Goal: Task Accomplishment & Management: Complete application form

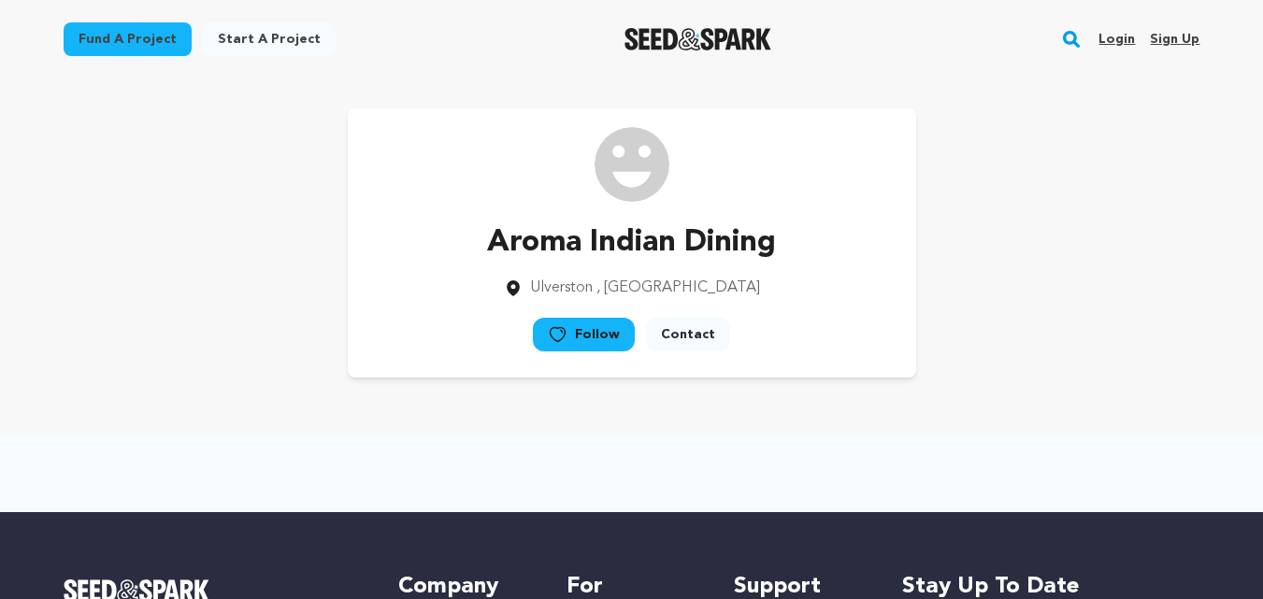
click at [1180, 33] on link "Sign up" at bounding box center [1175, 39] width 50 height 30
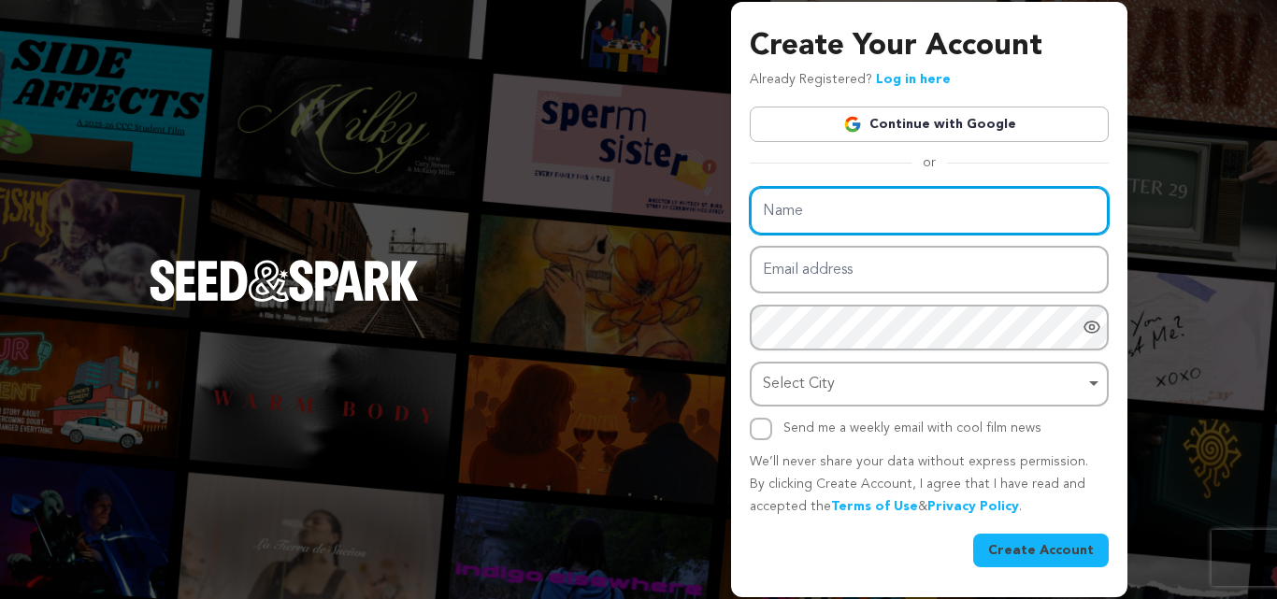
drag, startPoint x: 792, startPoint y: 212, endPoint x: 847, endPoint y: 227, distance: 57.2
click at [792, 212] on input "Name" at bounding box center [929, 211] width 359 height 48
paste input "Lifty Electric Scooters"
type input "Lifty Electric Scooters"
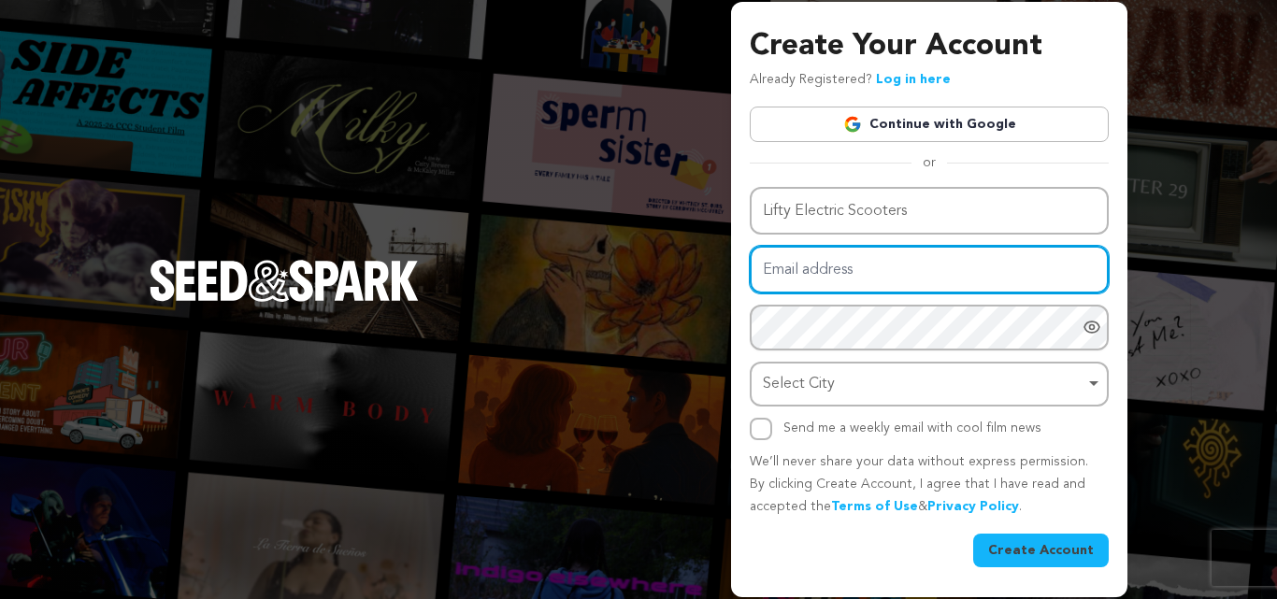
click at [807, 286] on input "Email address" at bounding box center [929, 270] width 359 height 48
paste input "tezyga@forexzig.com"
type input "tezyga@forexzig.com"
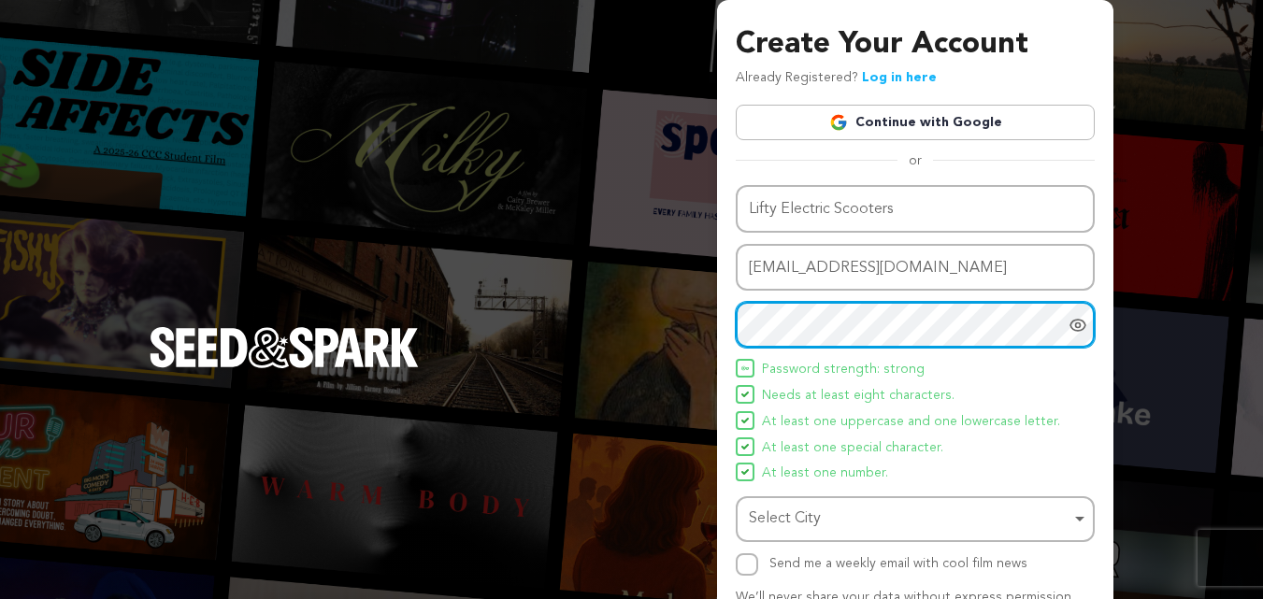
click at [796, 507] on div "Select City Remove item" at bounding box center [910, 519] width 322 height 27
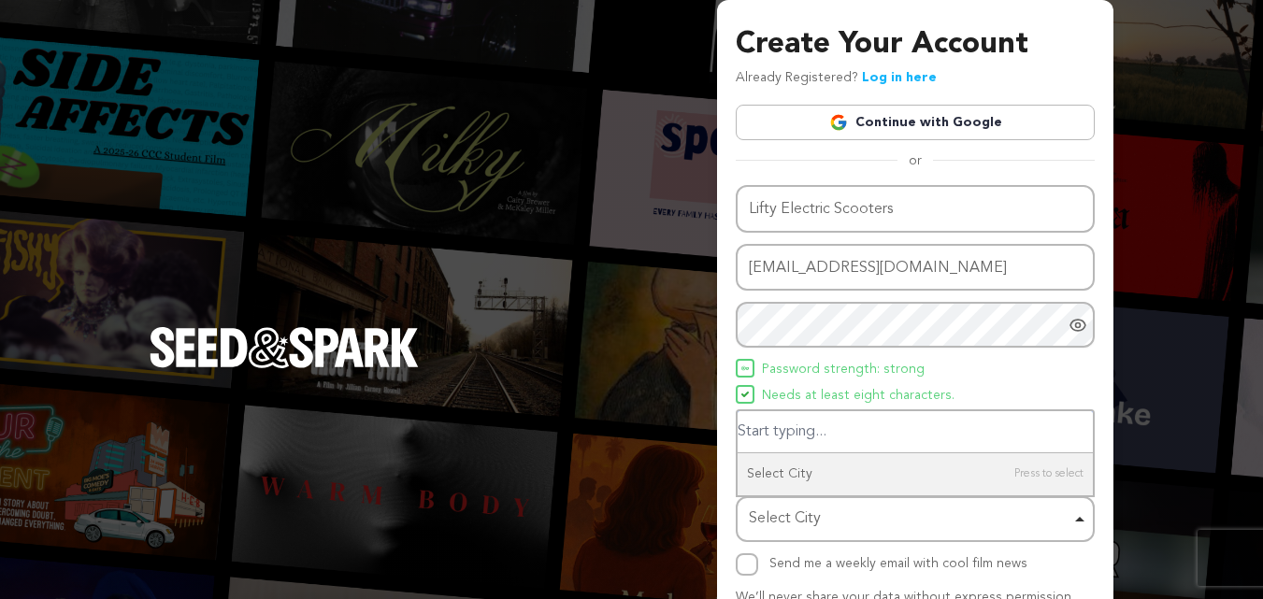
paste input "[GEOGRAPHIC_DATA]"
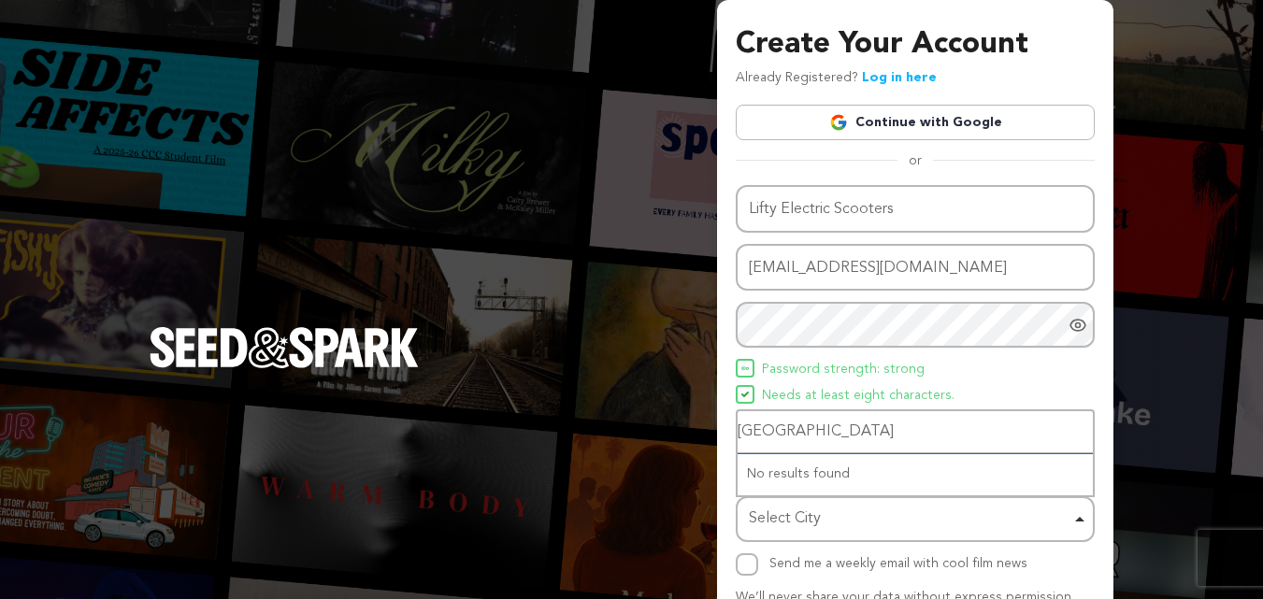
type input "[GEOGRAPHIC_DATA]"
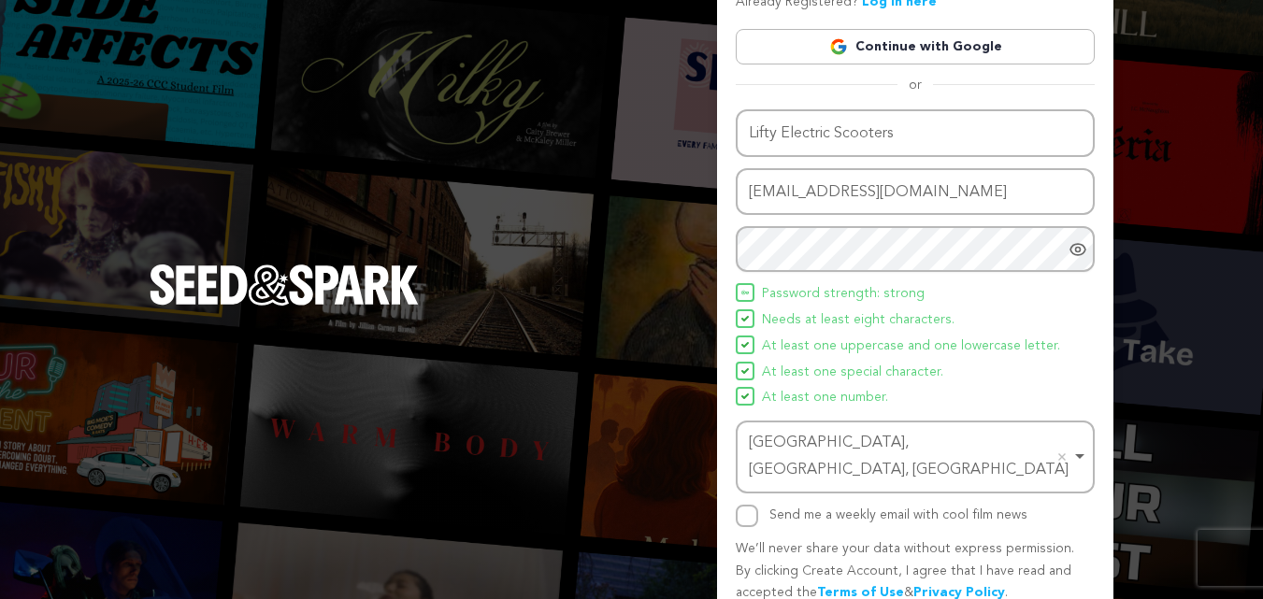
scroll to position [133, 0]
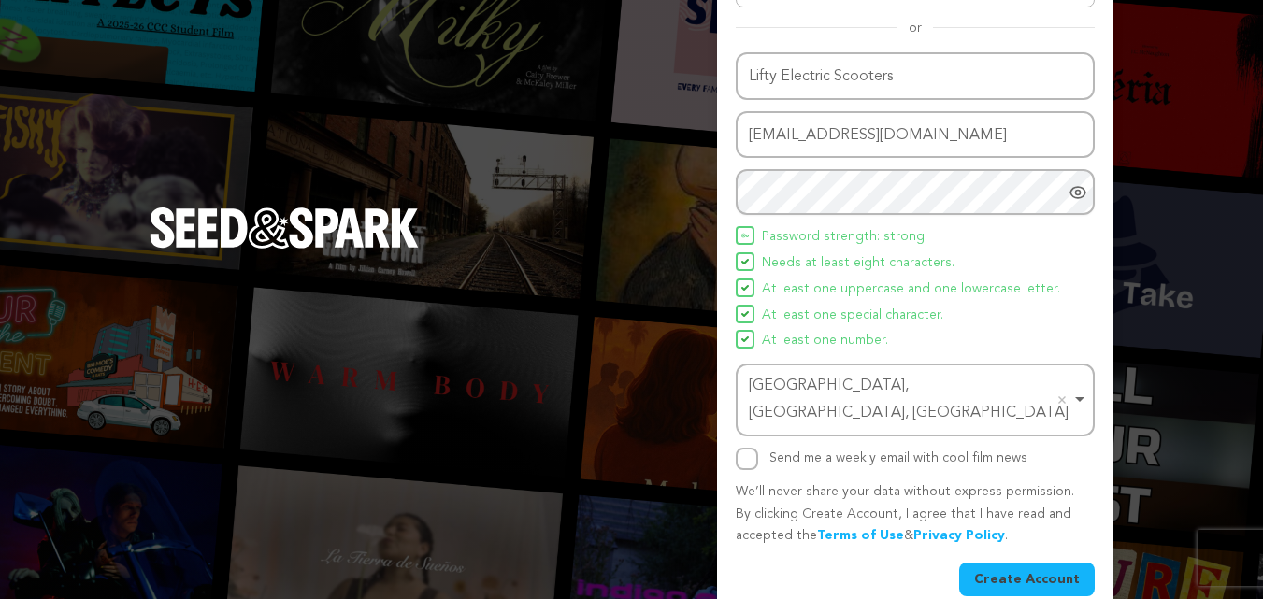
click at [815, 399] on div "Dublin, OH, USA Remove item" at bounding box center [910, 400] width 322 height 54
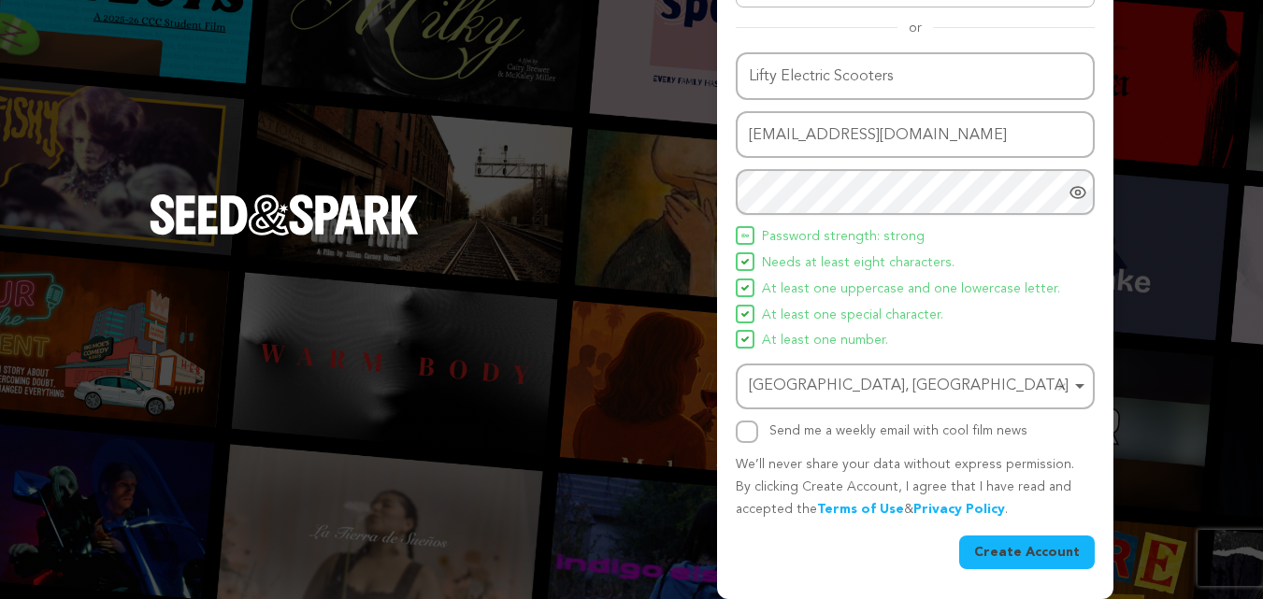
scroll to position [0, 0]
click at [1034, 545] on button "Create Account" at bounding box center [1027, 553] width 136 height 34
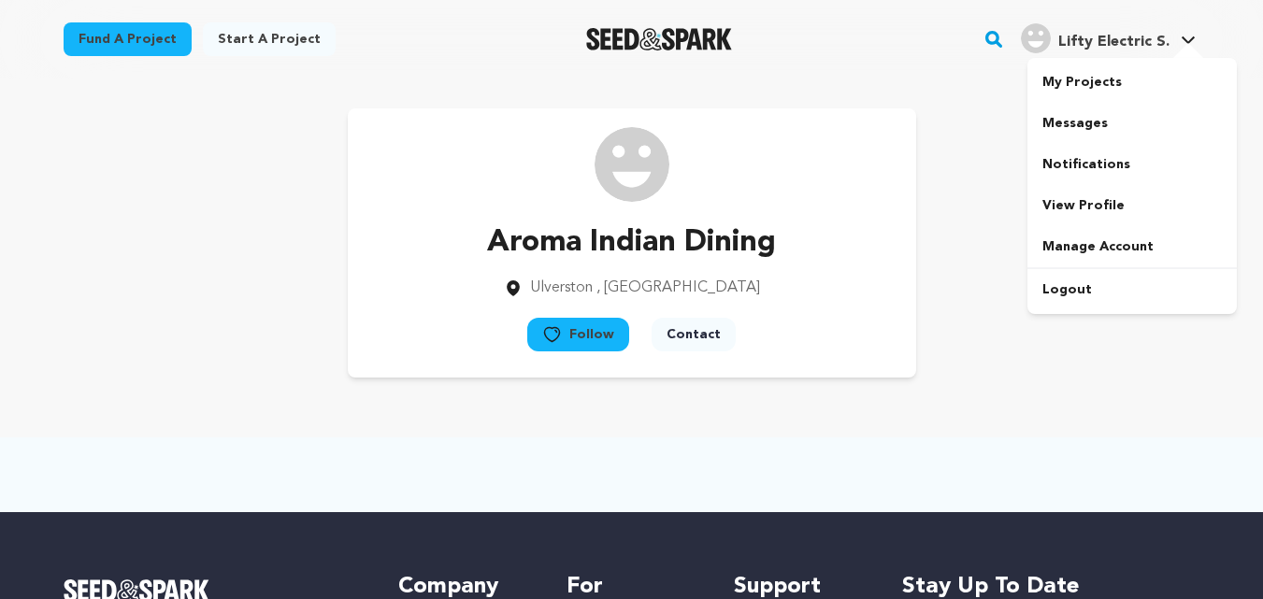
click at [1164, 35] on span "Lifty Electric S." at bounding box center [1113, 42] width 111 height 15
